Goal: Task Accomplishment & Management: Manage account settings

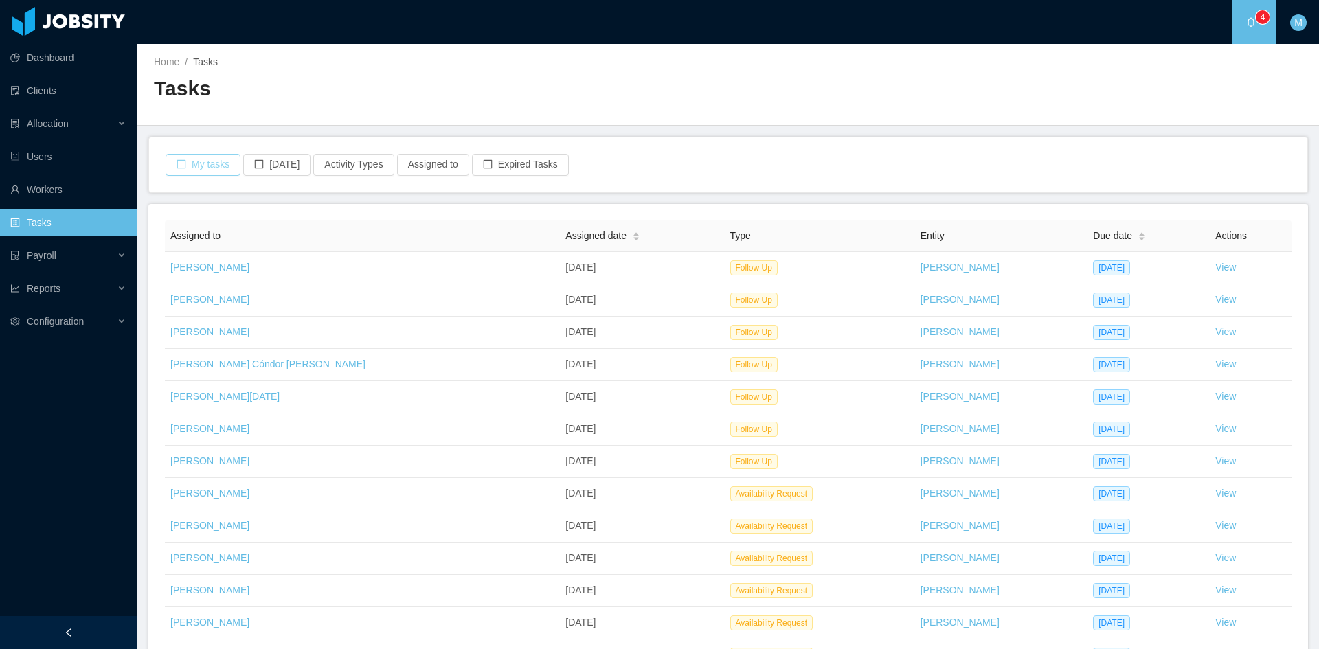
click at [216, 170] on button "My tasks" at bounding box center [203, 165] width 75 height 22
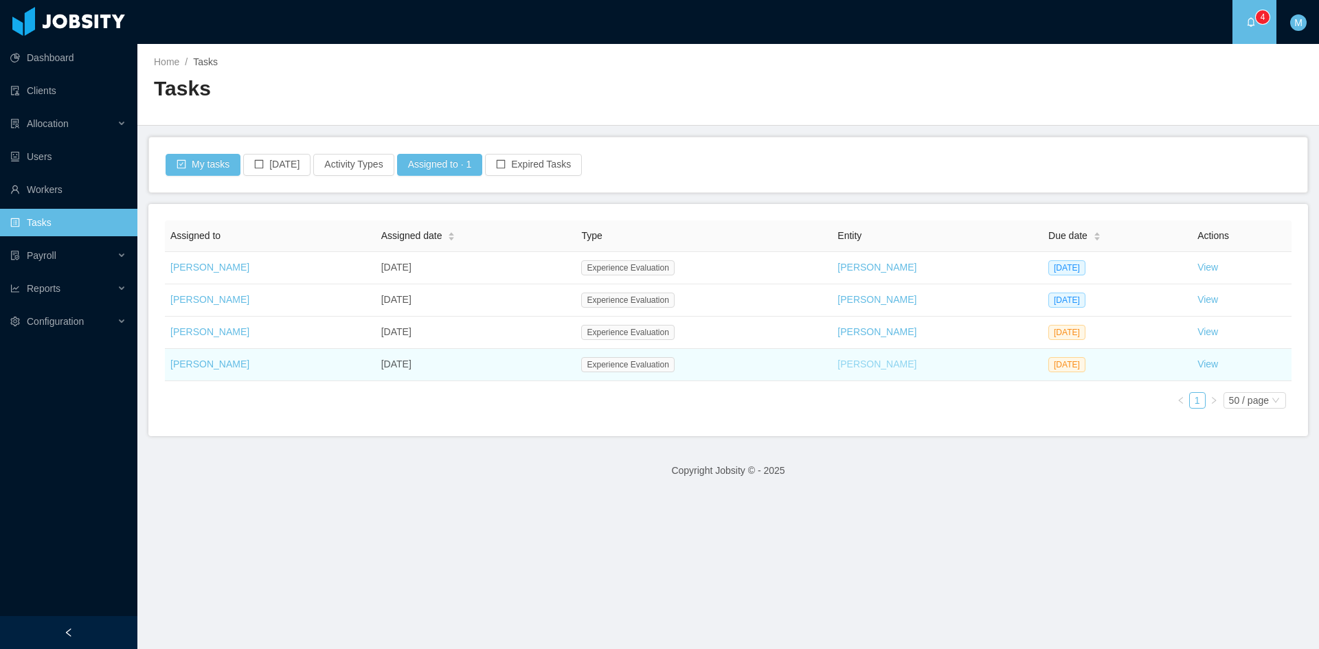
click at [837, 367] on link "[PERSON_NAME]" at bounding box center [876, 364] width 79 height 11
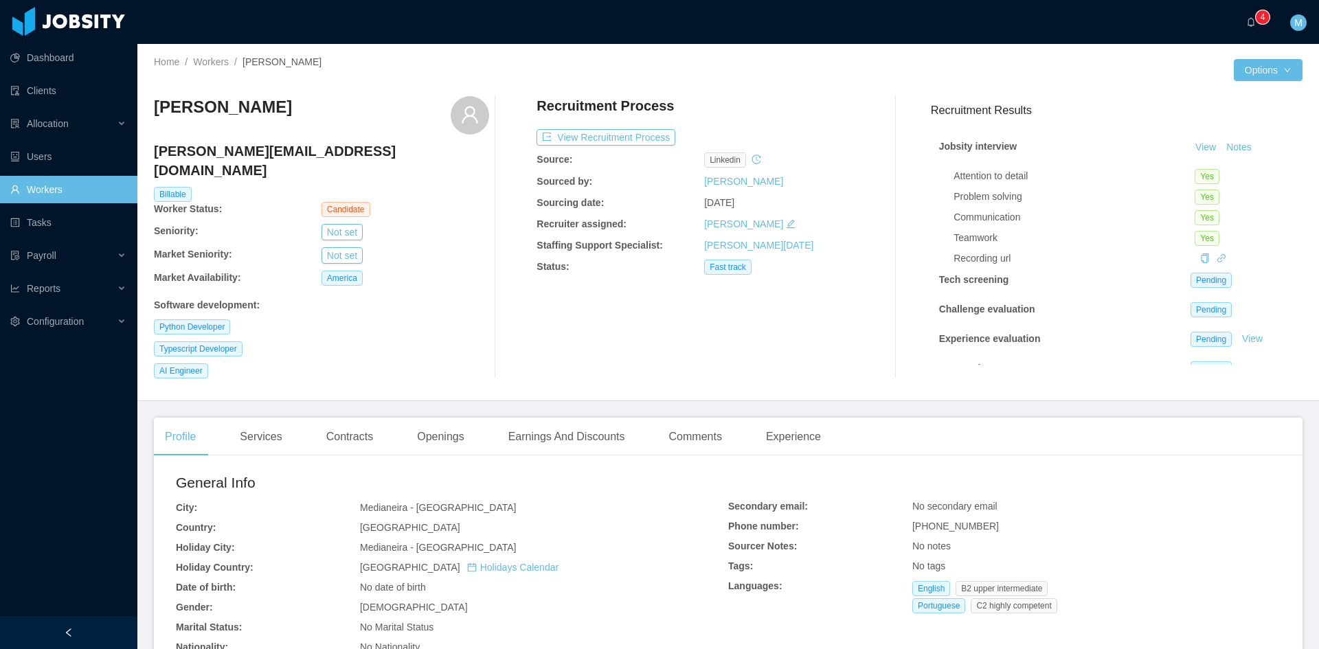
scroll to position [38, 0]
click at [1242, 306] on link "View" at bounding box center [1252, 311] width 30 height 11
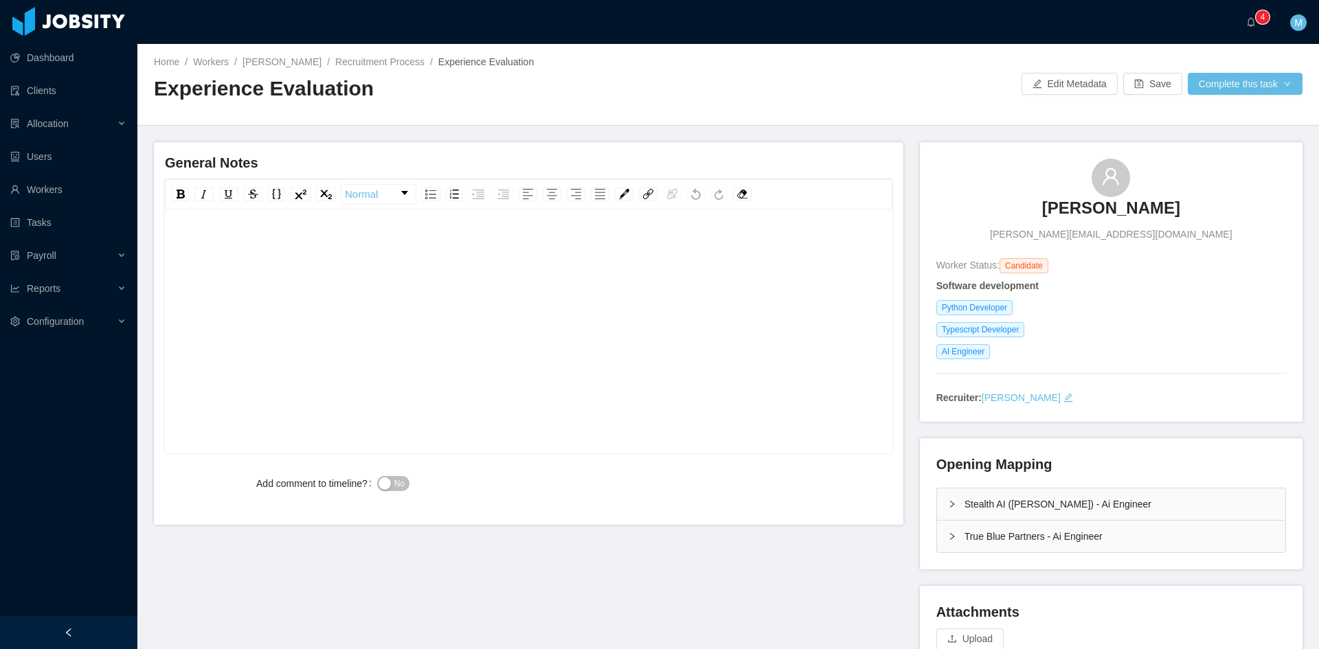
click at [940, 532] on div "True Blue Partners - Ai Engineer" at bounding box center [1111, 537] width 348 height 32
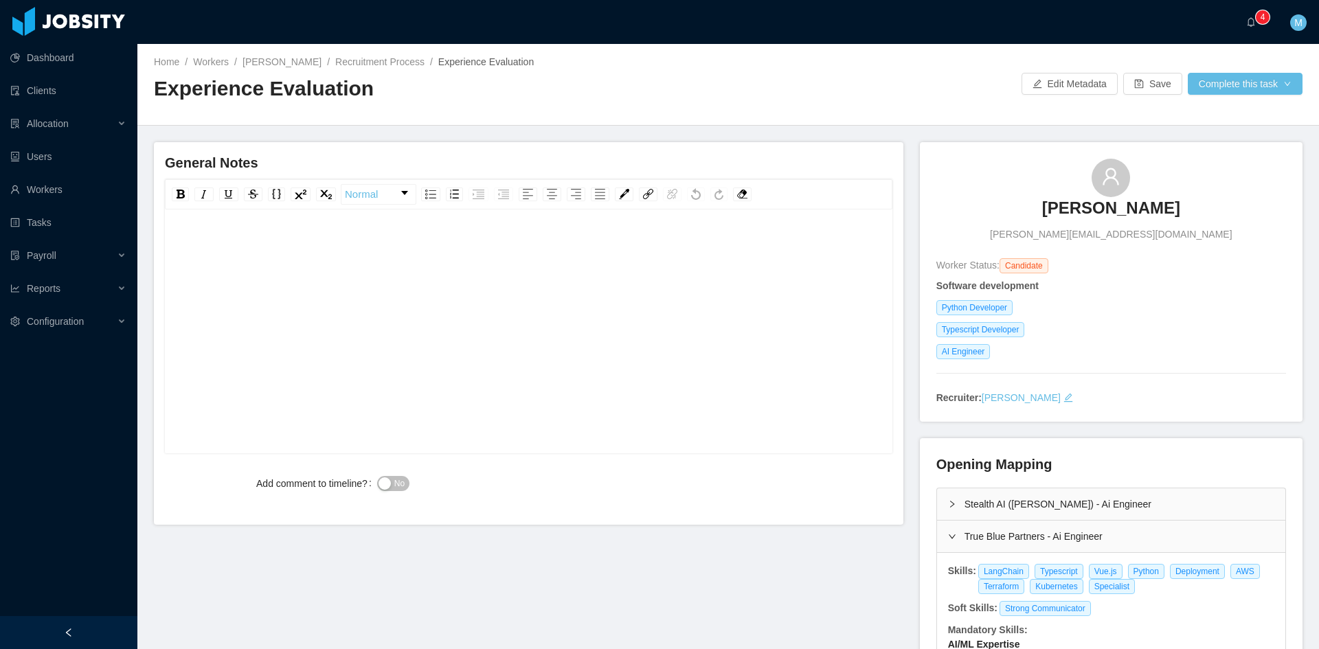
click at [953, 505] on div "Stealth AI ([PERSON_NAME]) - Ai Engineer" at bounding box center [1111, 504] width 348 height 32
